Goal: Information Seeking & Learning: Check status

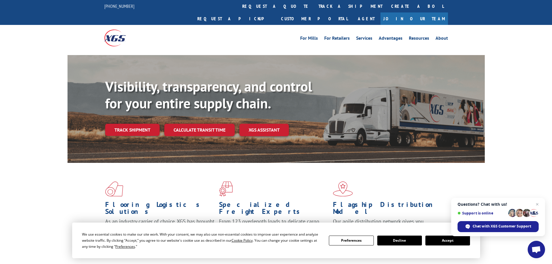
click at [445, 241] on button "Accept" at bounding box center [448, 241] width 45 height 10
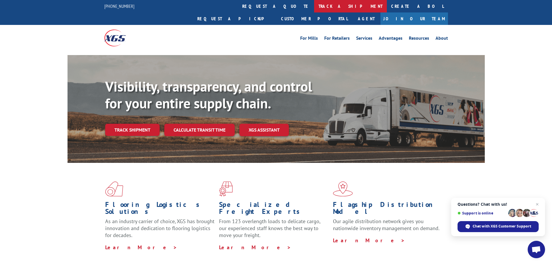
click at [314, 4] on link "track a shipment" at bounding box center [350, 6] width 73 height 12
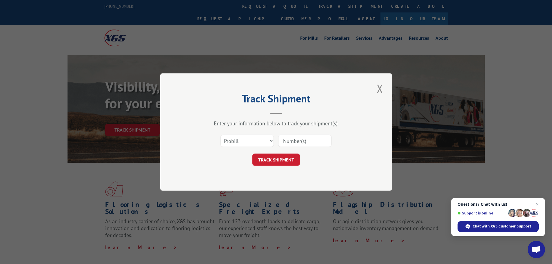
click at [296, 146] on input at bounding box center [304, 141] width 53 height 12
paste input "17514291"
type input "17514291"
click at [284, 159] on button "TRACK SHIPMENT" at bounding box center [277, 160] width 48 height 12
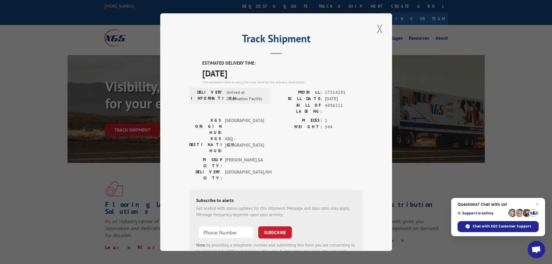
click at [379, 33] on button "Close modal" at bounding box center [380, 29] width 10 height 16
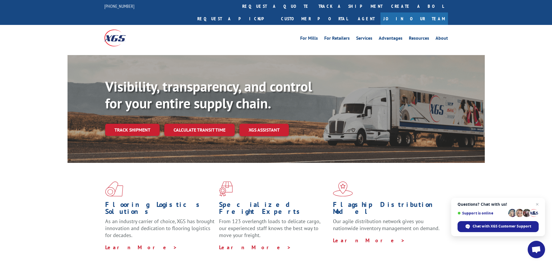
click at [314, 9] on link "track a shipment" at bounding box center [350, 6] width 73 height 12
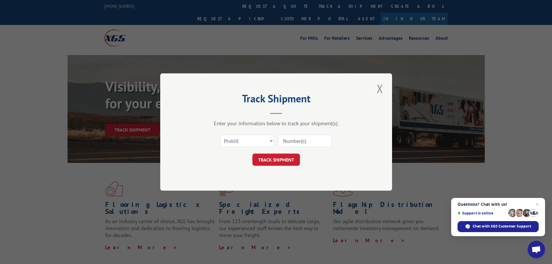
click at [295, 141] on input at bounding box center [304, 141] width 53 height 12
paste input "16754562"
type input "16754562"
click at [267, 156] on button "TRACK SHIPMENT" at bounding box center [277, 160] width 48 height 12
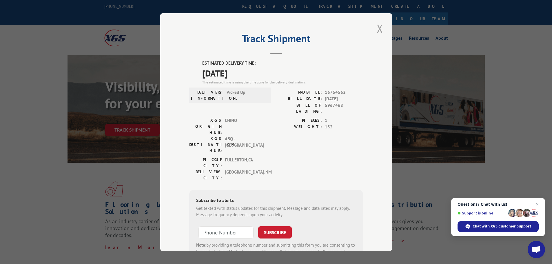
click at [377, 33] on button "Close modal" at bounding box center [380, 29] width 10 height 16
